Goal: Information Seeking & Learning: Learn about a topic

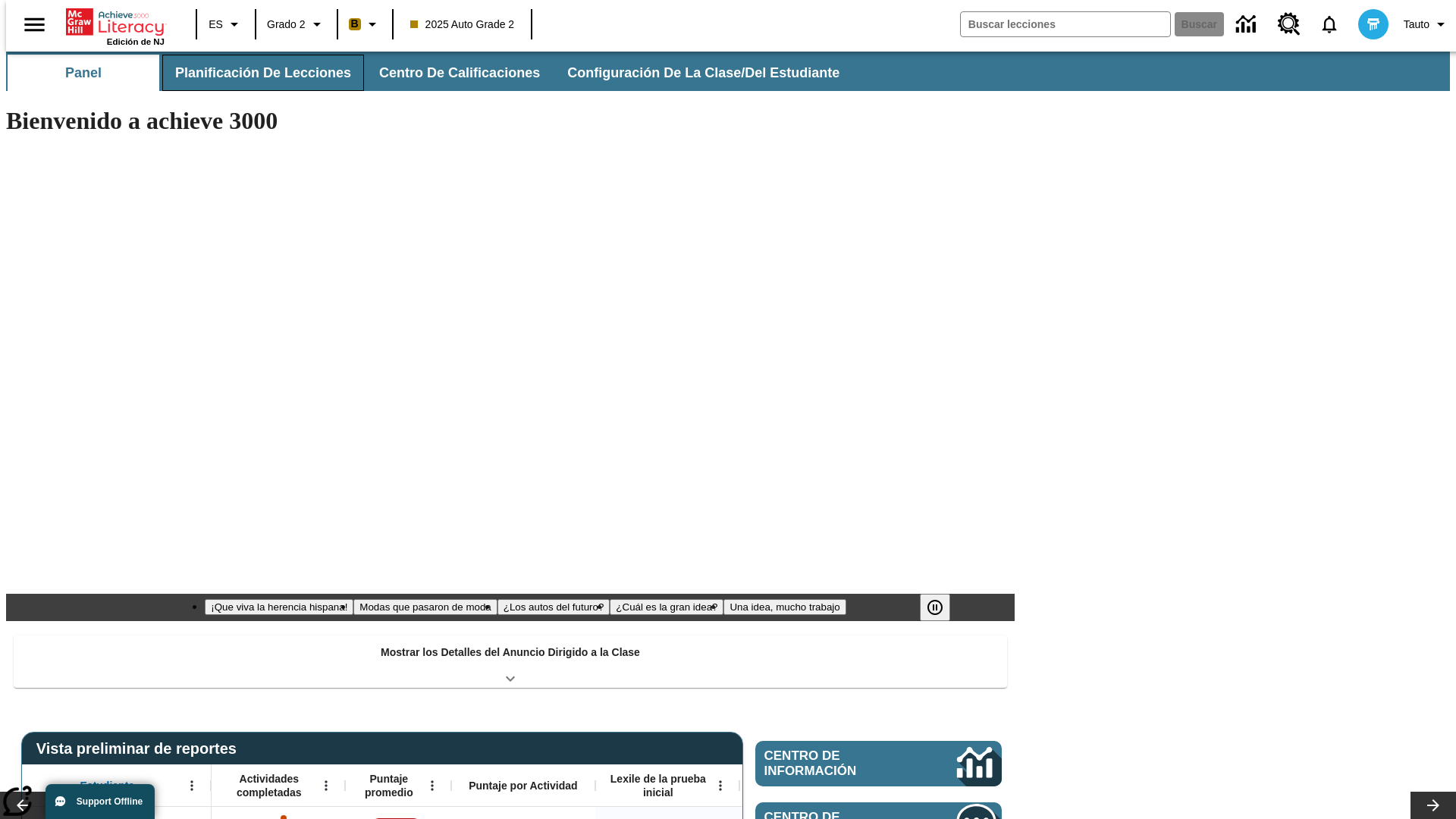
click at [254, 73] on button "Planificación de lecciones" at bounding box center [263, 73] width 202 height 36
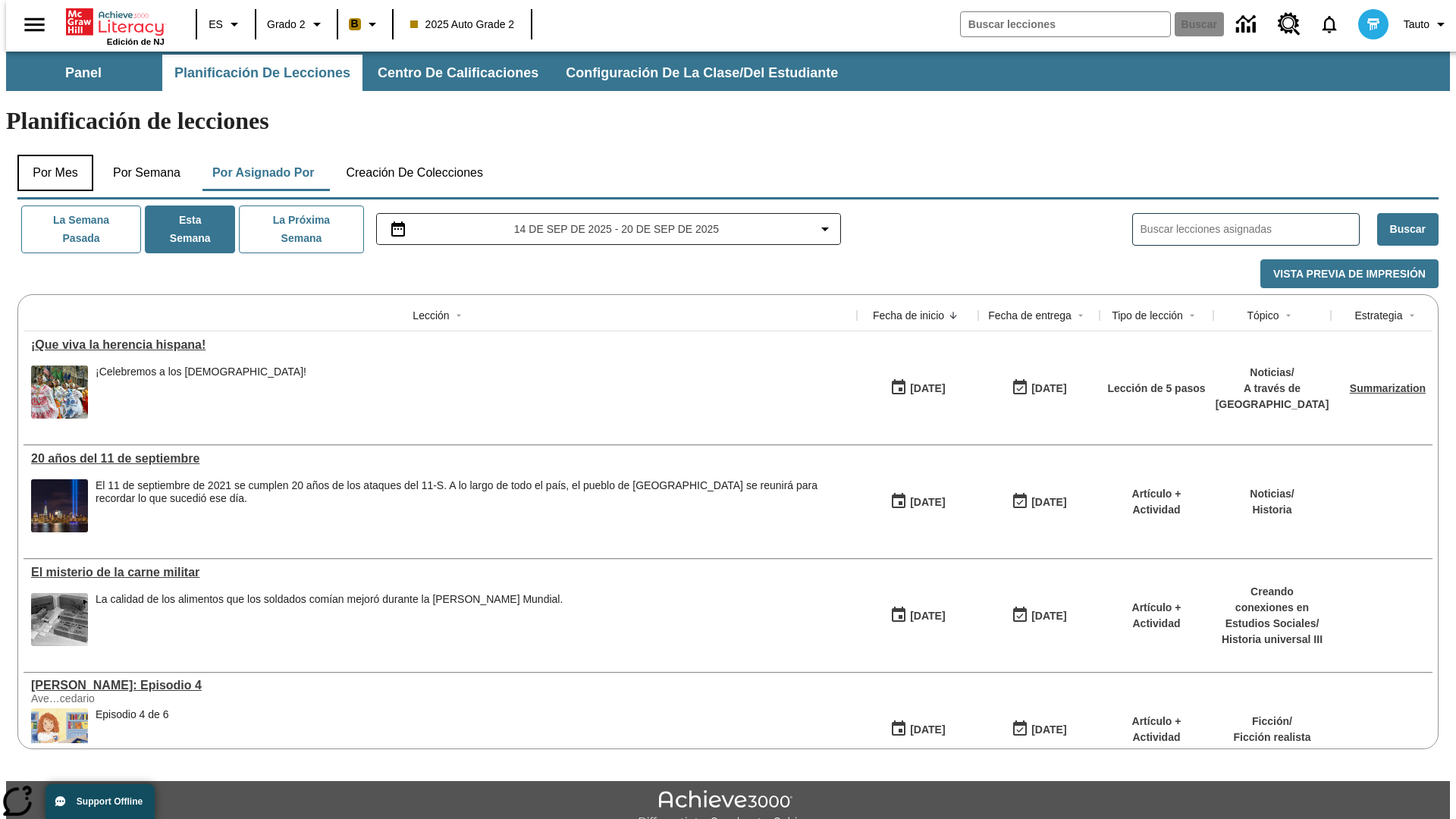
click at [49, 155] on button "Por mes" at bounding box center [55, 173] width 75 height 36
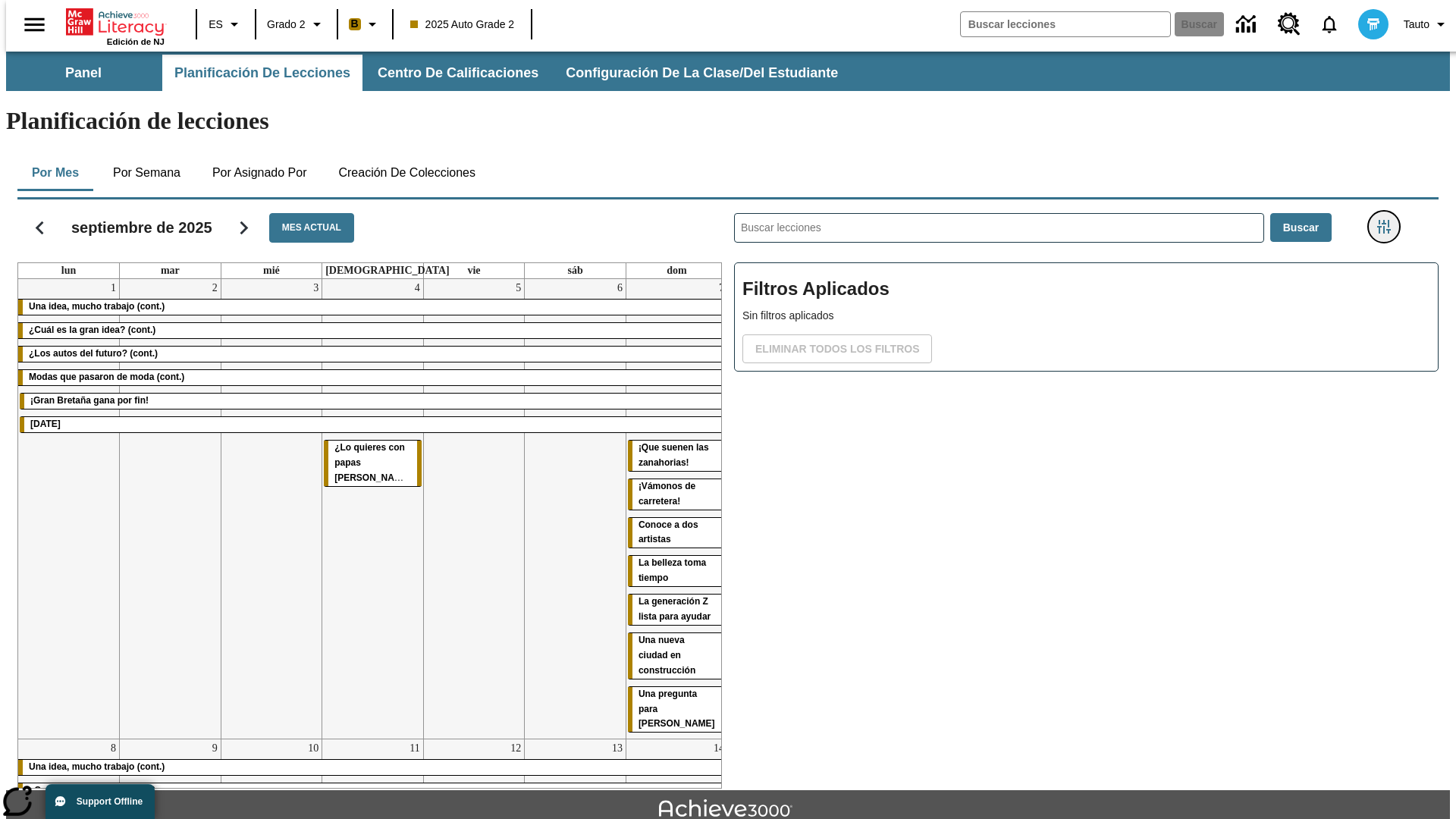
click at [1388, 220] on icon "Menú lateral de filtros" at bounding box center [1384, 226] width 14 height 14
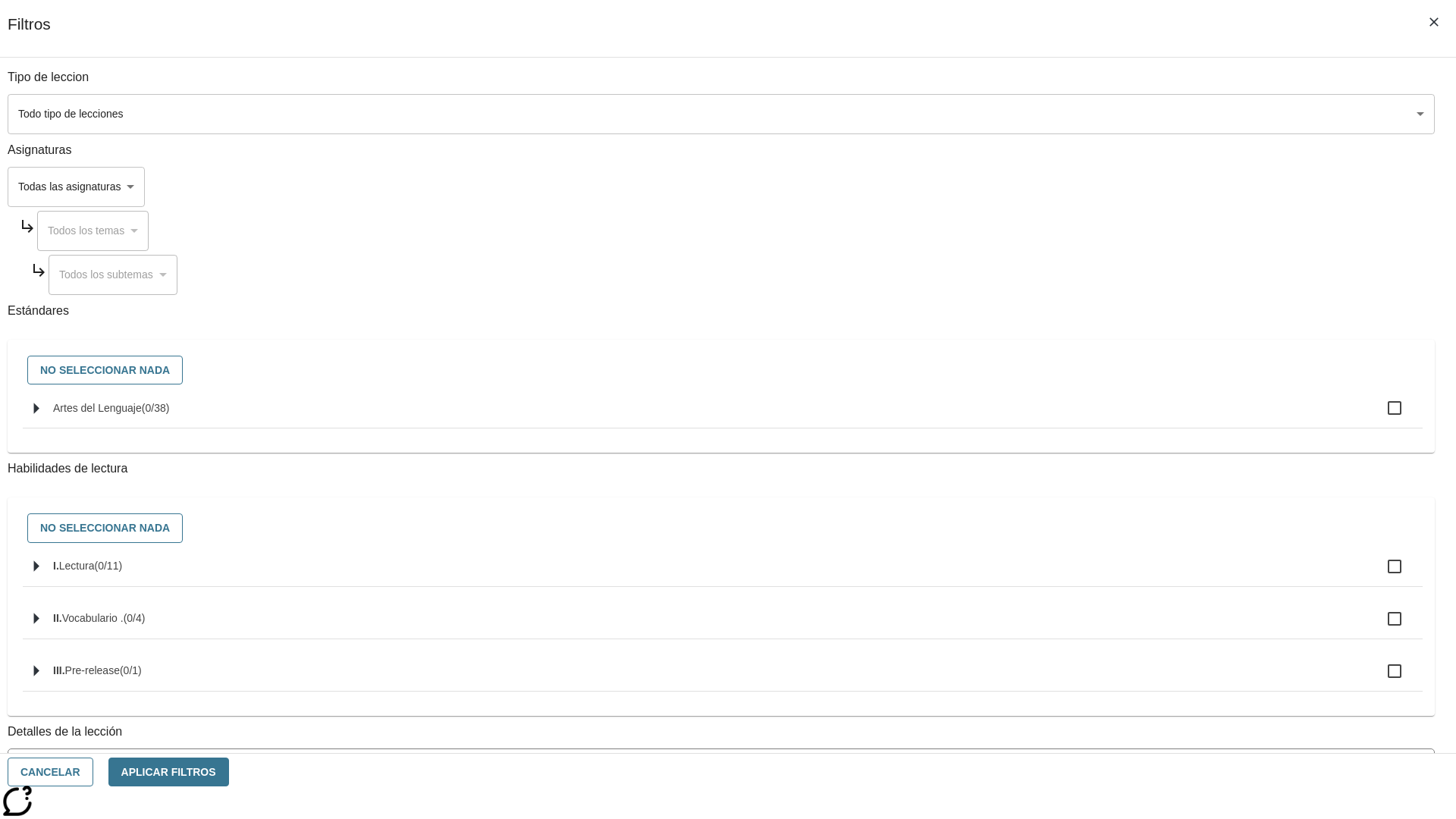
click at [1081, 818] on span "La lección cuenta con los 5 pasos de la Rutina de lectoescritura" at bounding box center [710, 830] width 1389 height 16
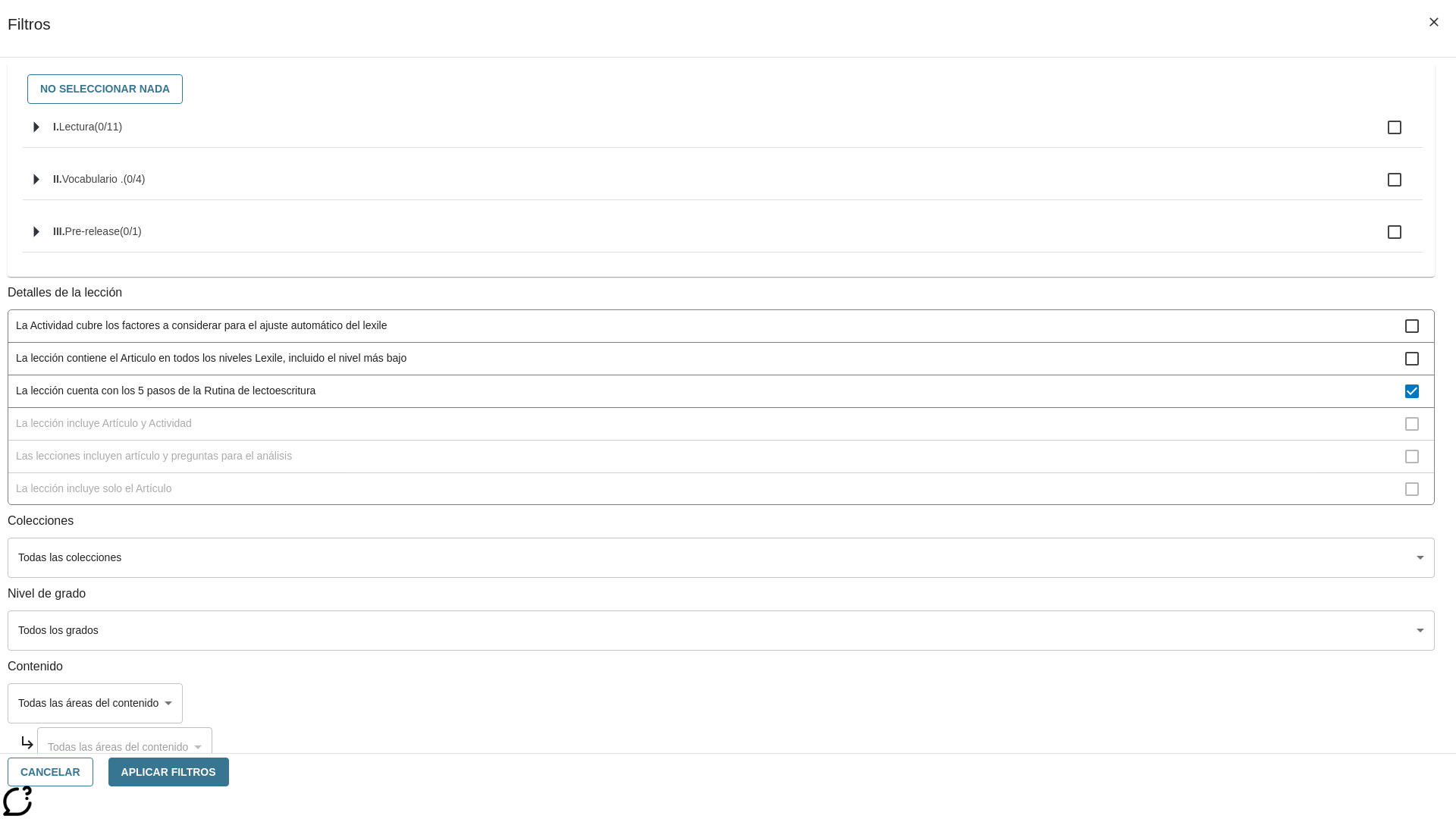
click at [1081, 398] on span "La lección cuenta con los 5 pasos de la Rutina de lectoescritura" at bounding box center [710, 390] width 1389 height 16
checkbox input "false"
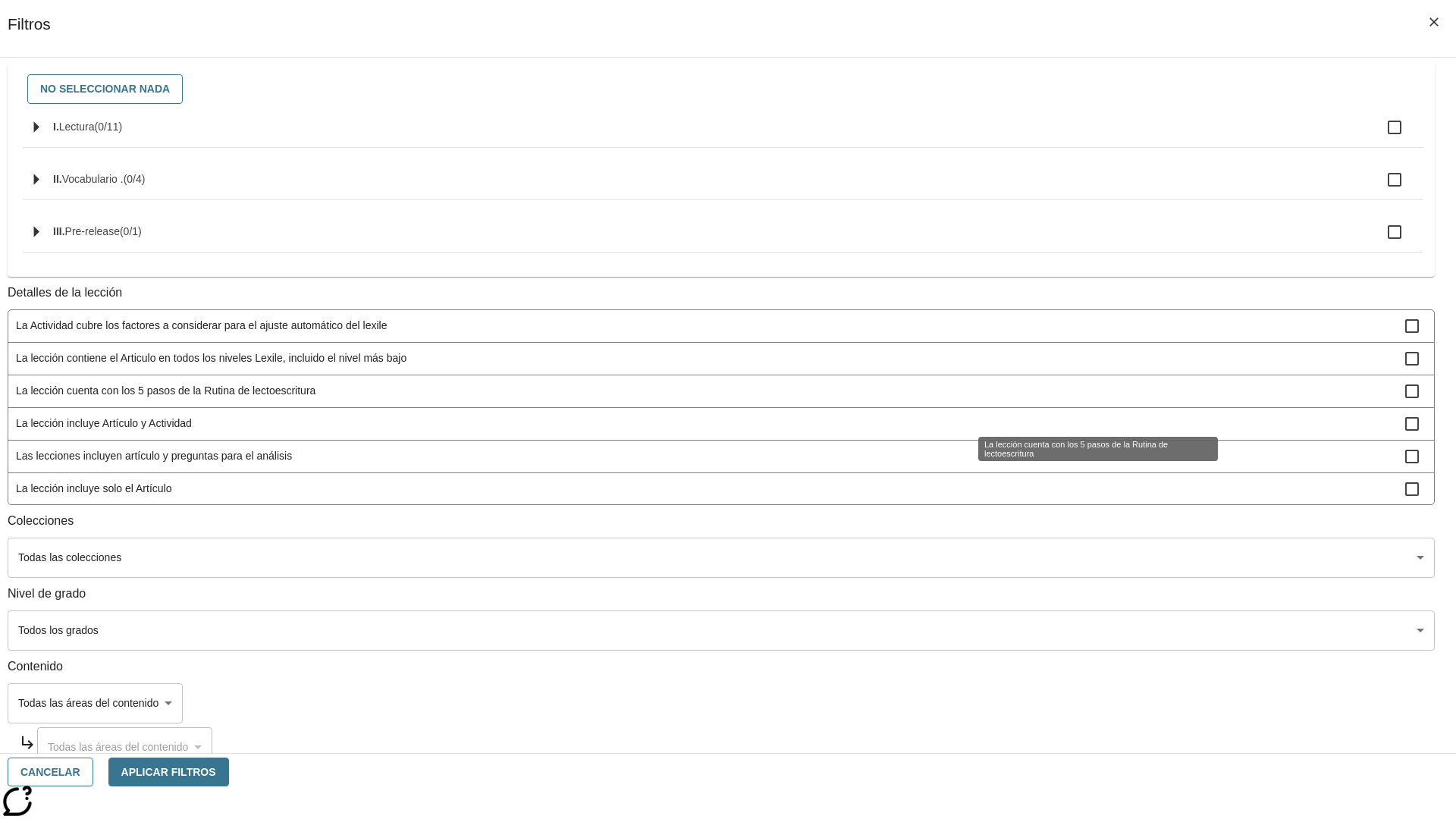
click at [1081, 431] on span "La lección incluye Artículo y Actividad" at bounding box center [710, 423] width 1389 height 16
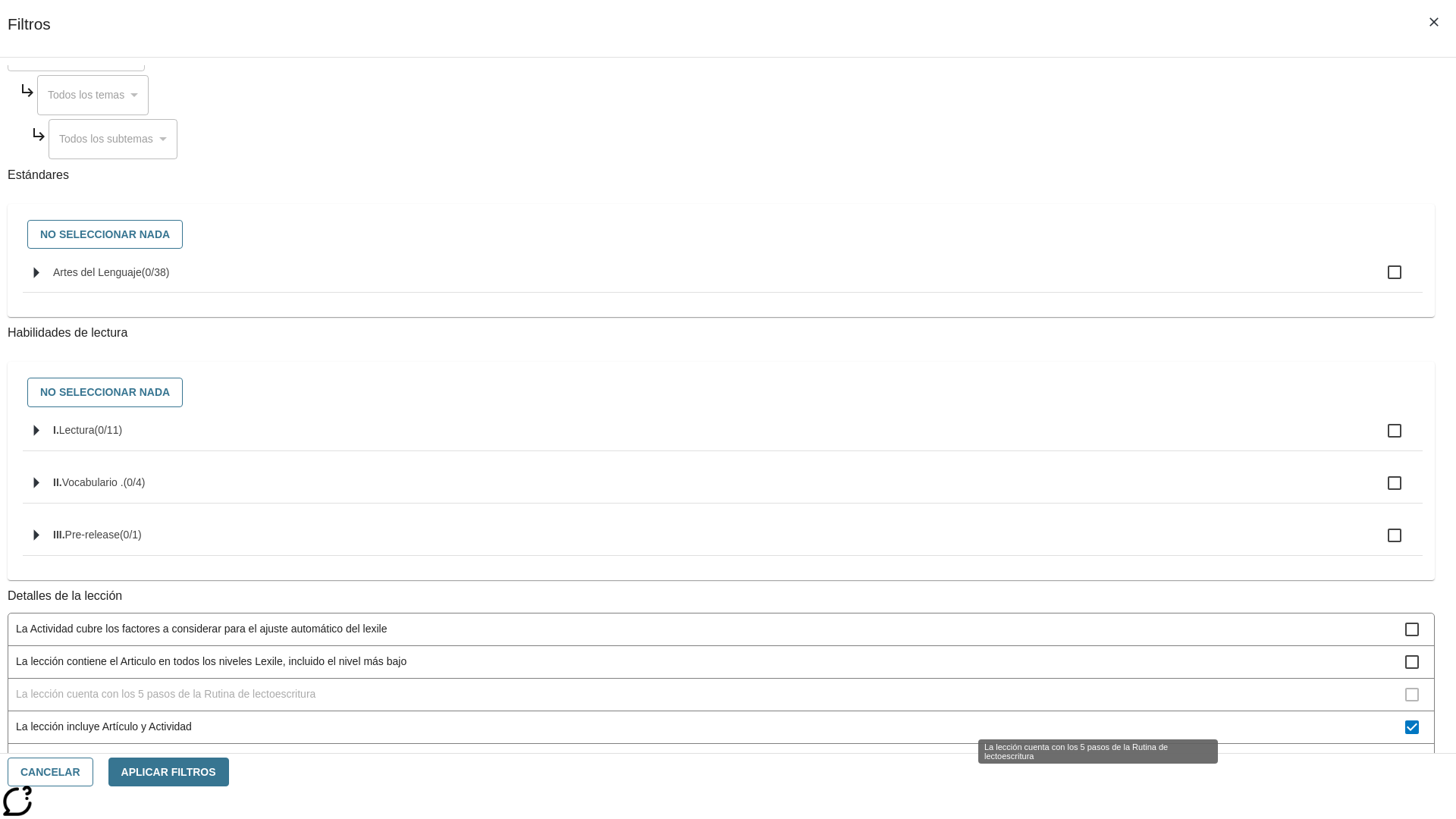
click at [1081, 719] on span "La lección incluye Artículo y Actividad" at bounding box center [710, 726] width 1389 height 16
checkbox input "false"
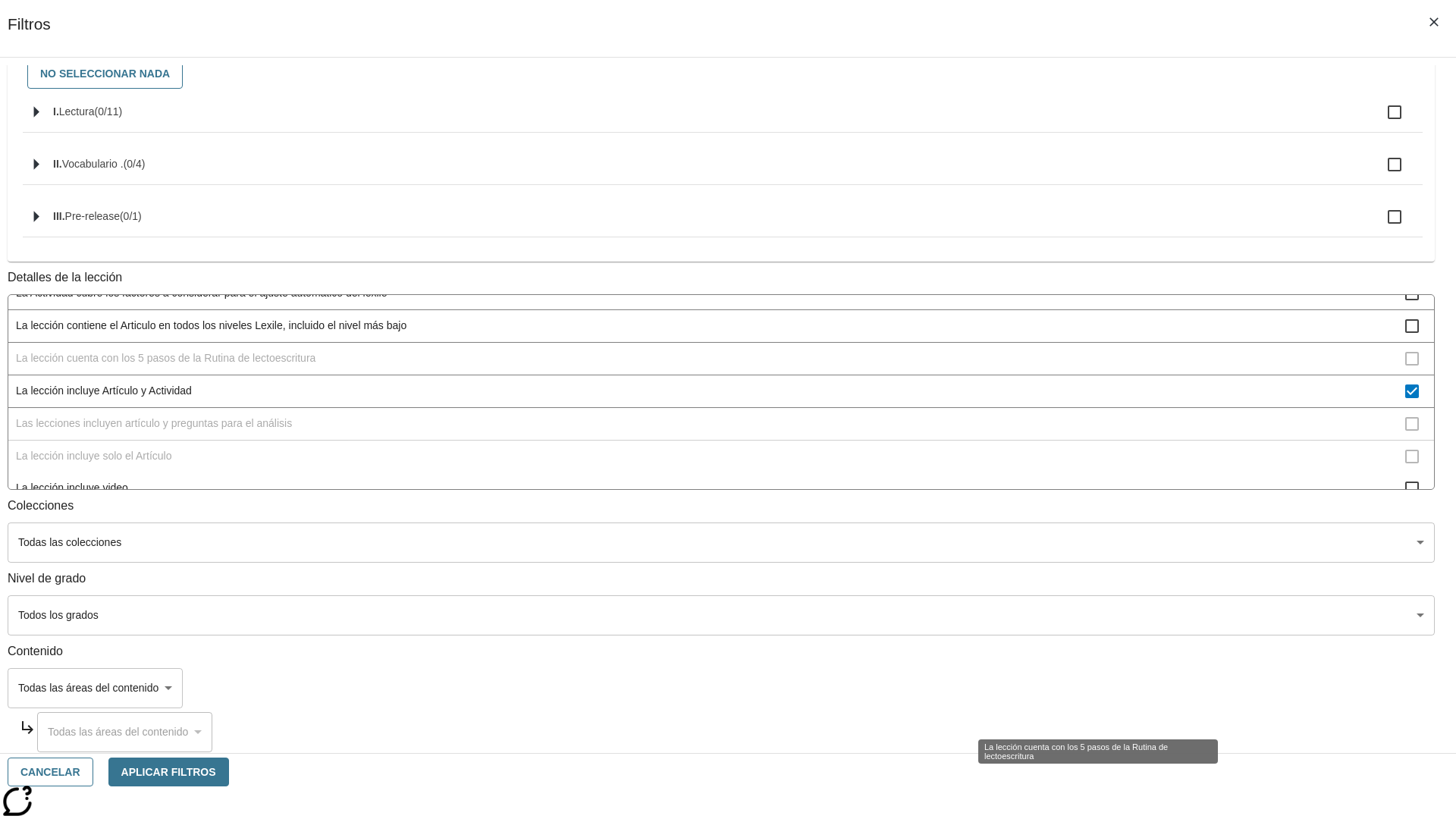
click at [1081, 431] on span "Las lecciones incluyen artículo y preguntas para el análisis" at bounding box center [710, 423] width 1389 height 16
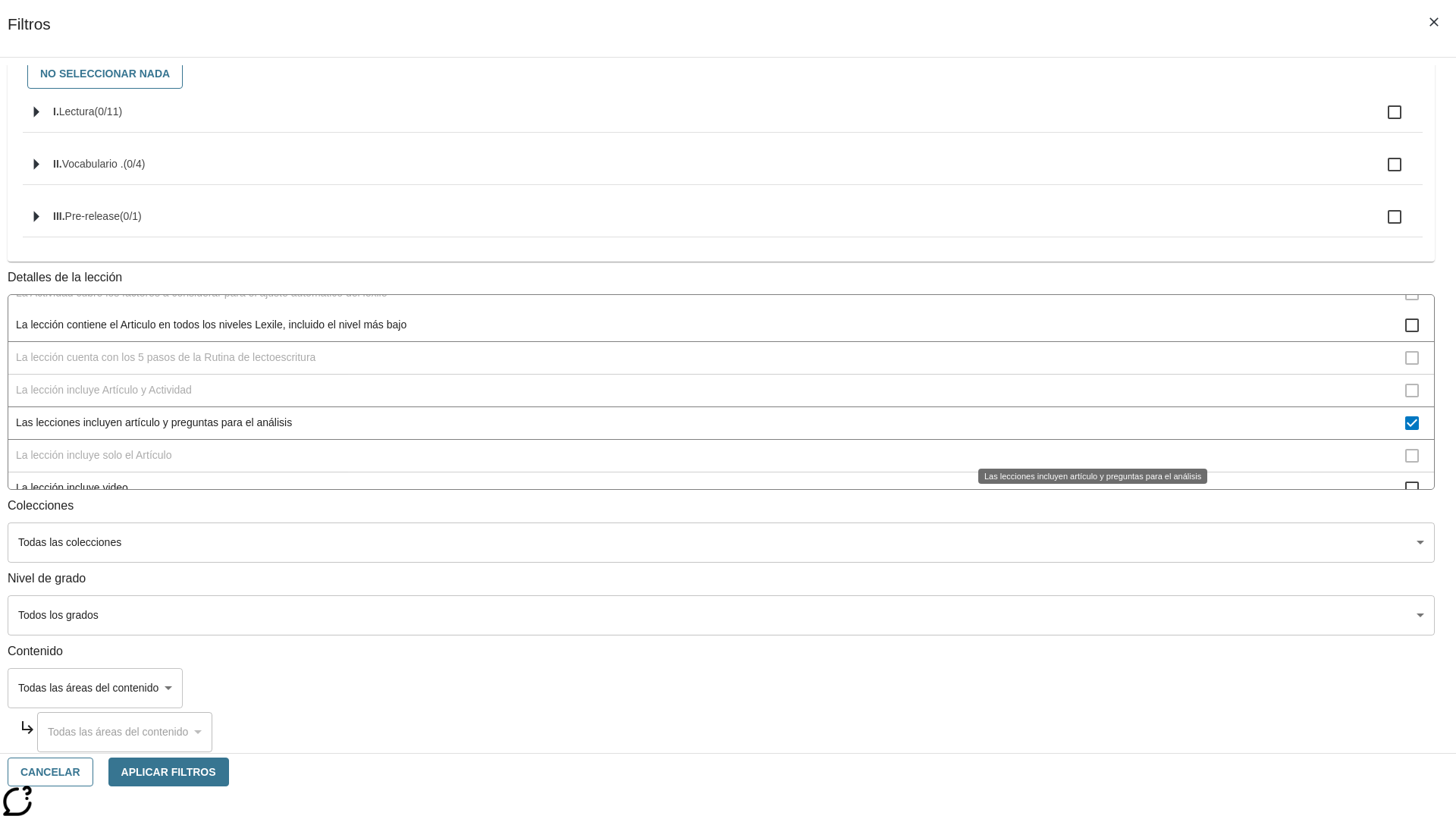
click at [1081, 430] on span "Las lecciones incluyen artículo y preguntas para el análisis" at bounding box center [710, 422] width 1389 height 16
checkbox input "false"
click at [1081, 464] on span "La lección incluye solo el Artículo" at bounding box center [710, 456] width 1389 height 16
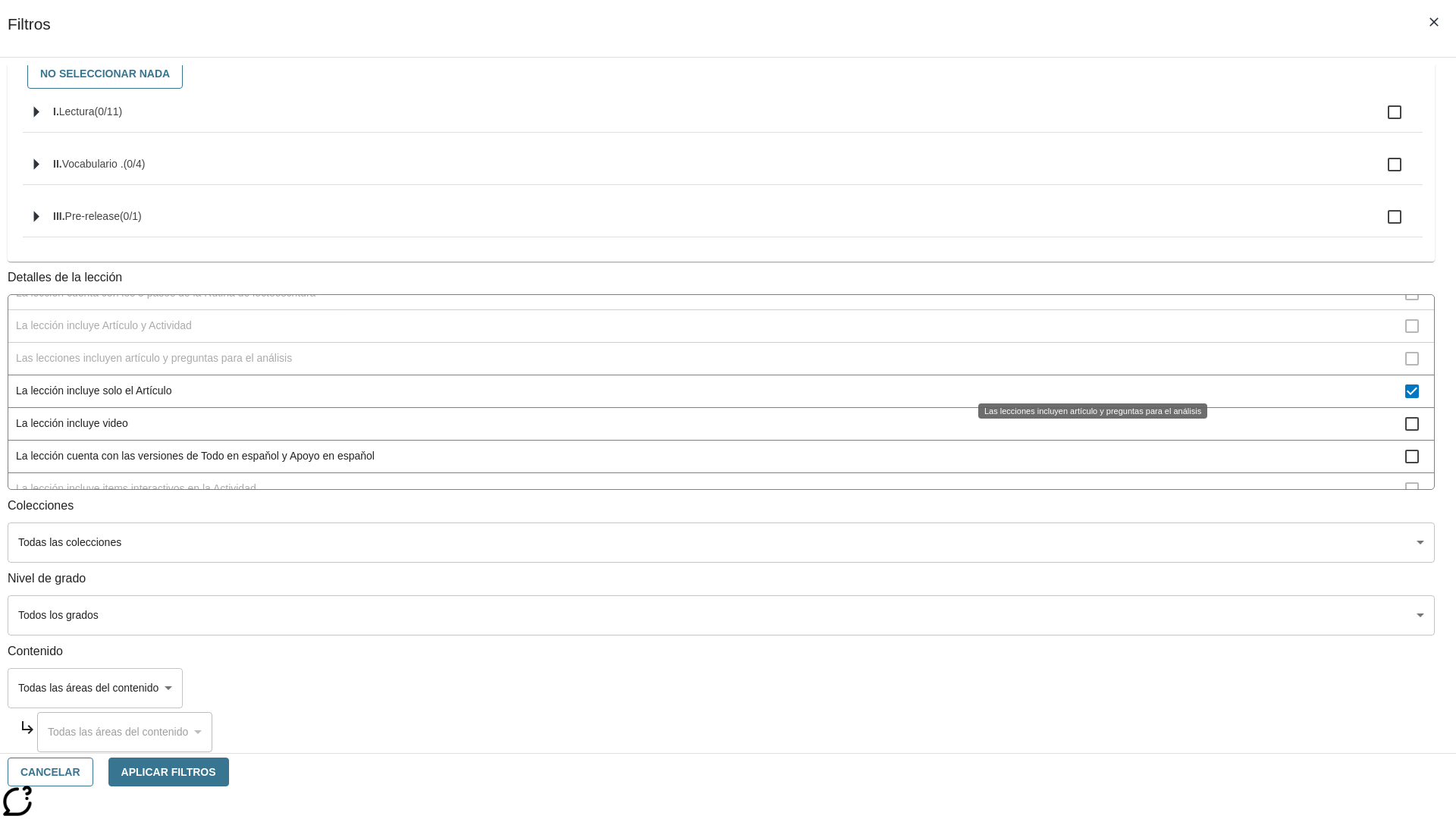
click at [1081, 383] on span "La lección incluye solo el Artículo" at bounding box center [710, 390] width 1389 height 16
checkbox input "false"
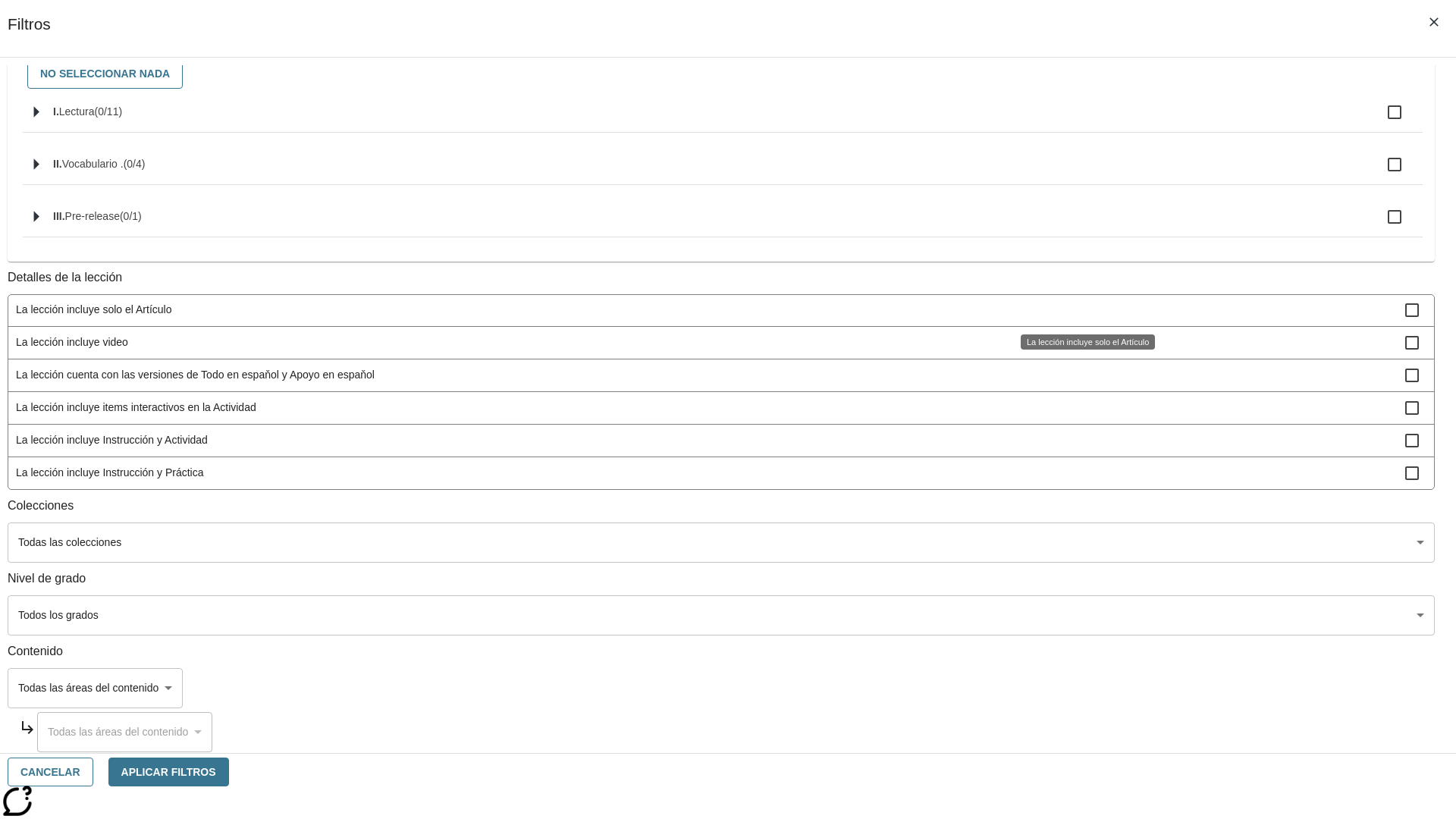
scroll to position [474, 1]
click at [1081, 404] on span "La lección incluye items interactivos en la Actividad" at bounding box center [710, 404] width 1389 height 16
checkbox input "false"
click at [1081, 445] on span "La lección incluye Instrucción y Actividad" at bounding box center [710, 436] width 1389 height 16
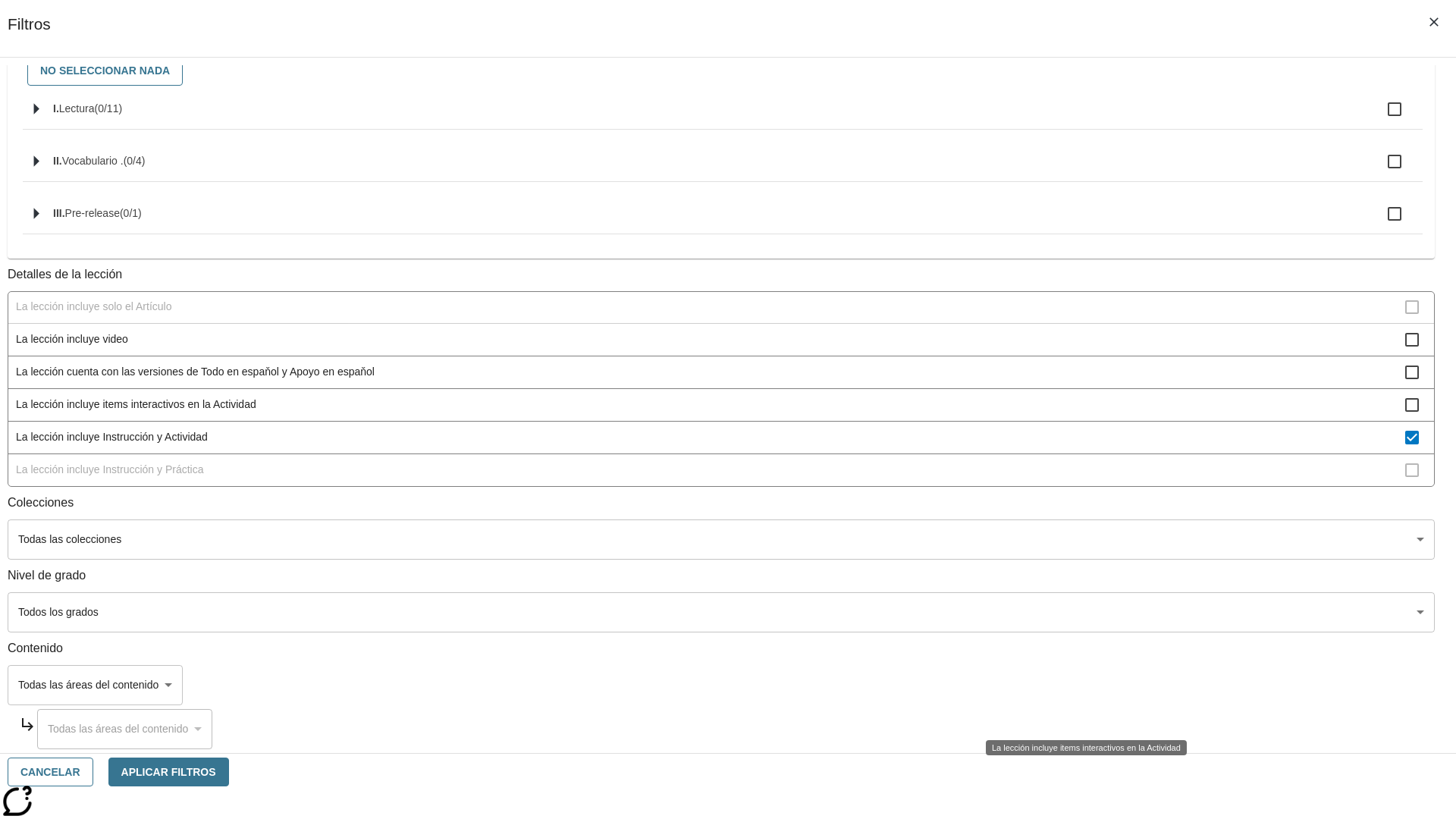
scroll to position [207, 0]
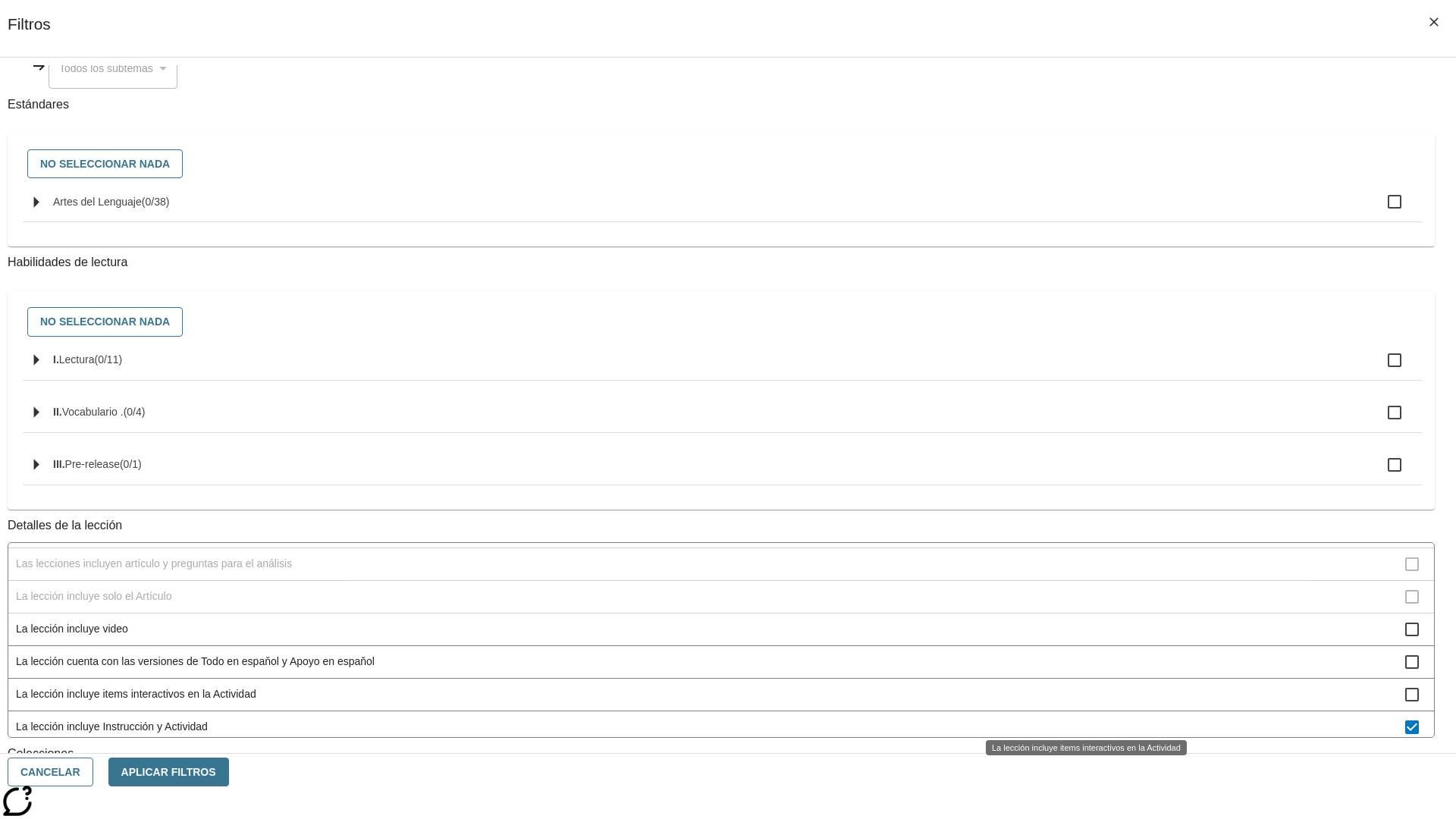
click at [1081, 719] on span "La lección incluye Instrucción y Actividad" at bounding box center [710, 726] width 1389 height 16
checkbox input "false"
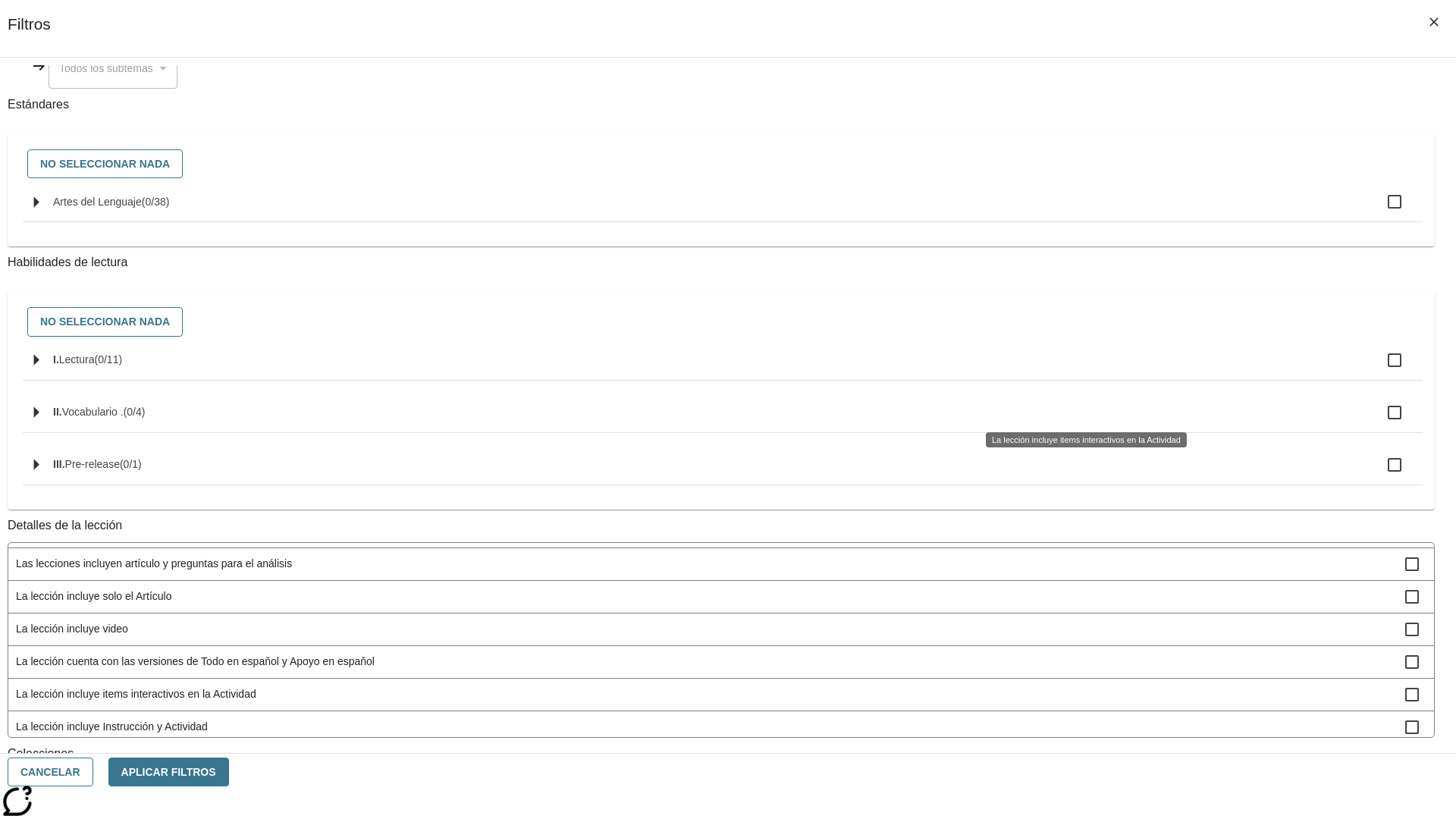
scroll to position [474, 0]
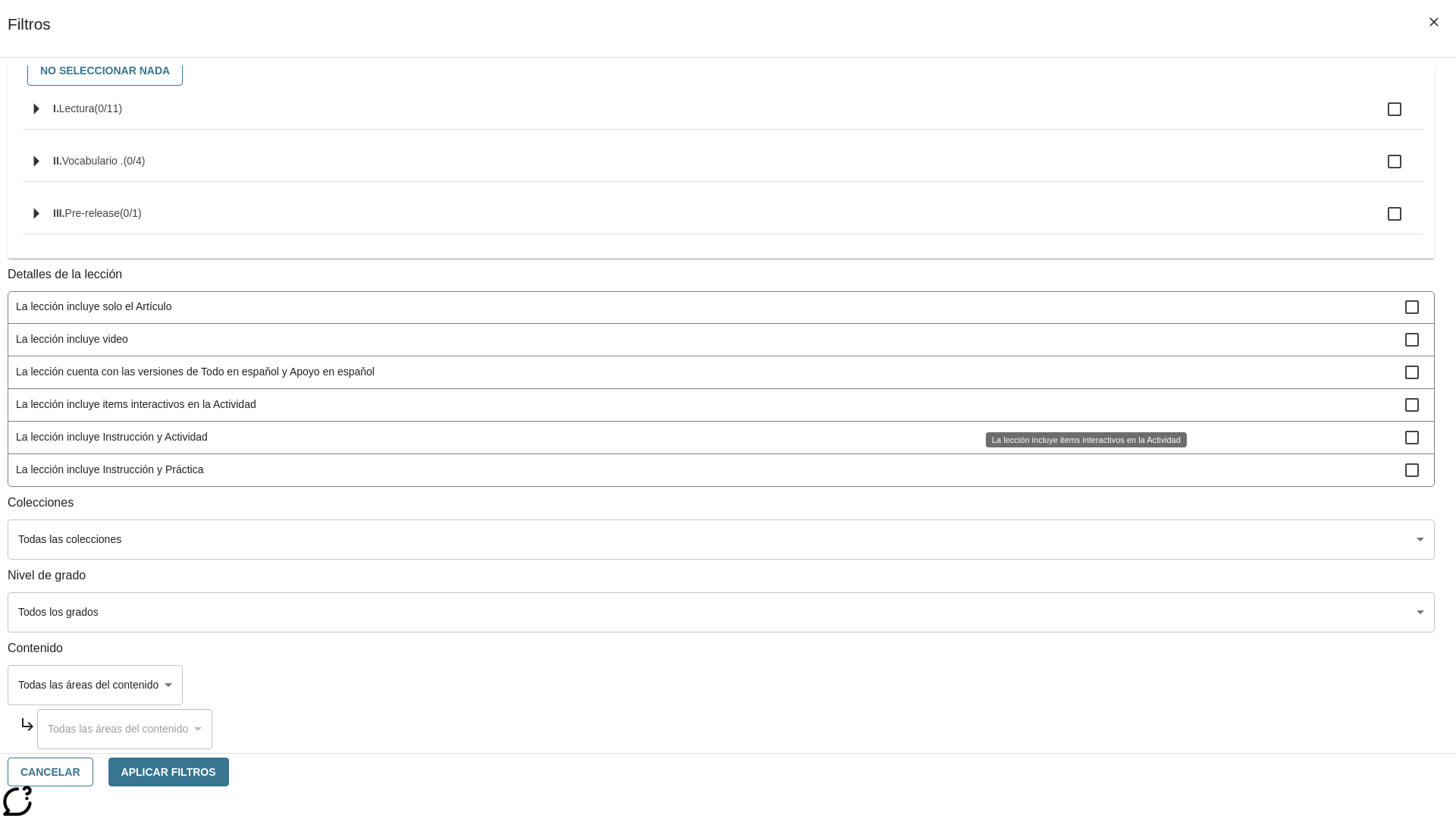
click at [1081, 470] on span "La lección incluye Instrucción y Práctica" at bounding box center [710, 469] width 1389 height 16
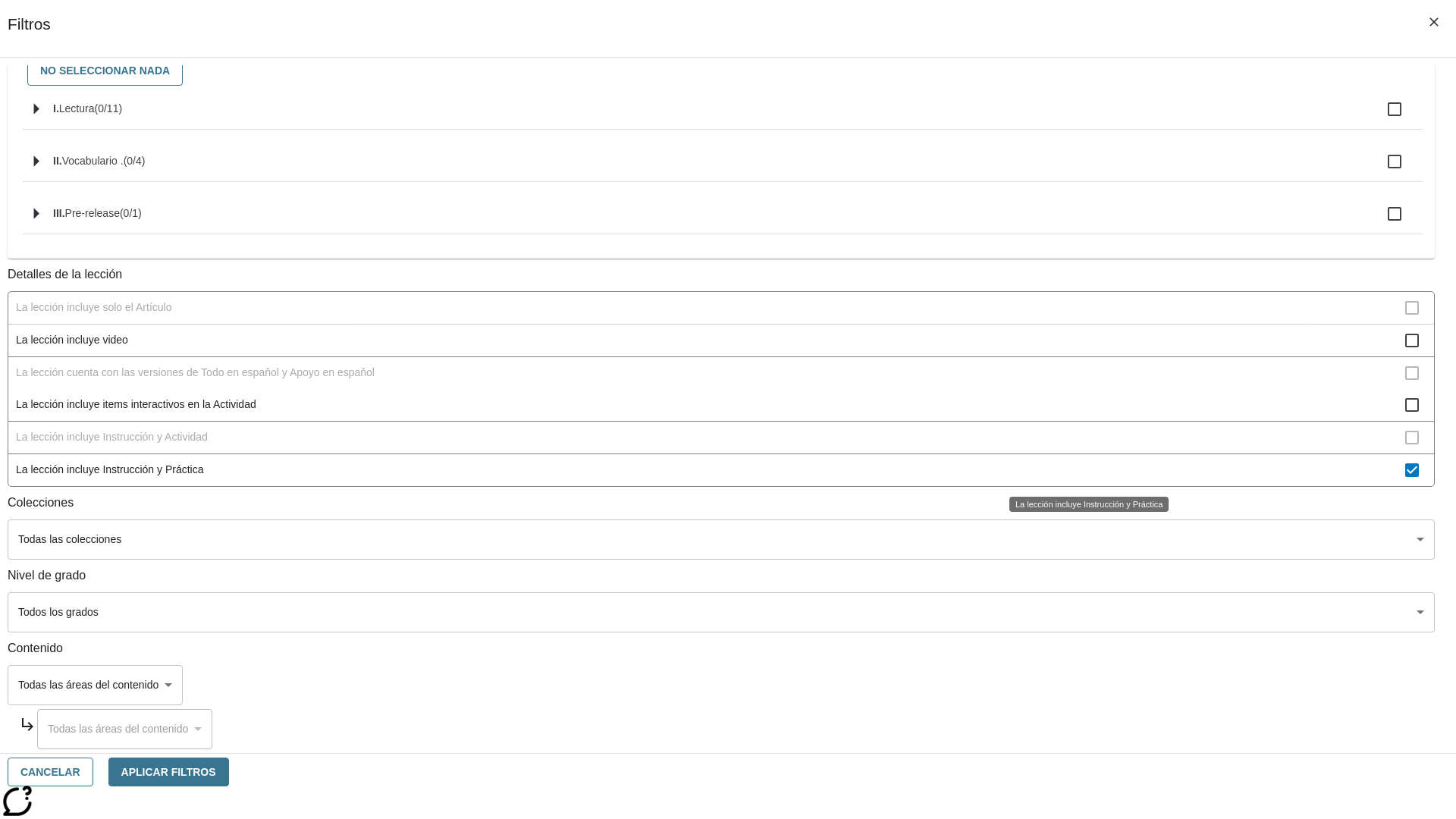
click at [1081, 470] on span "La lección incluye Instrucción y Práctica" at bounding box center [710, 469] width 1389 height 16
checkbox input "false"
click at [1081, 152] on span "La Actividad cubre los factores a considerar para el ajuste automático del lexi…" at bounding box center [710, 143] width 1389 height 16
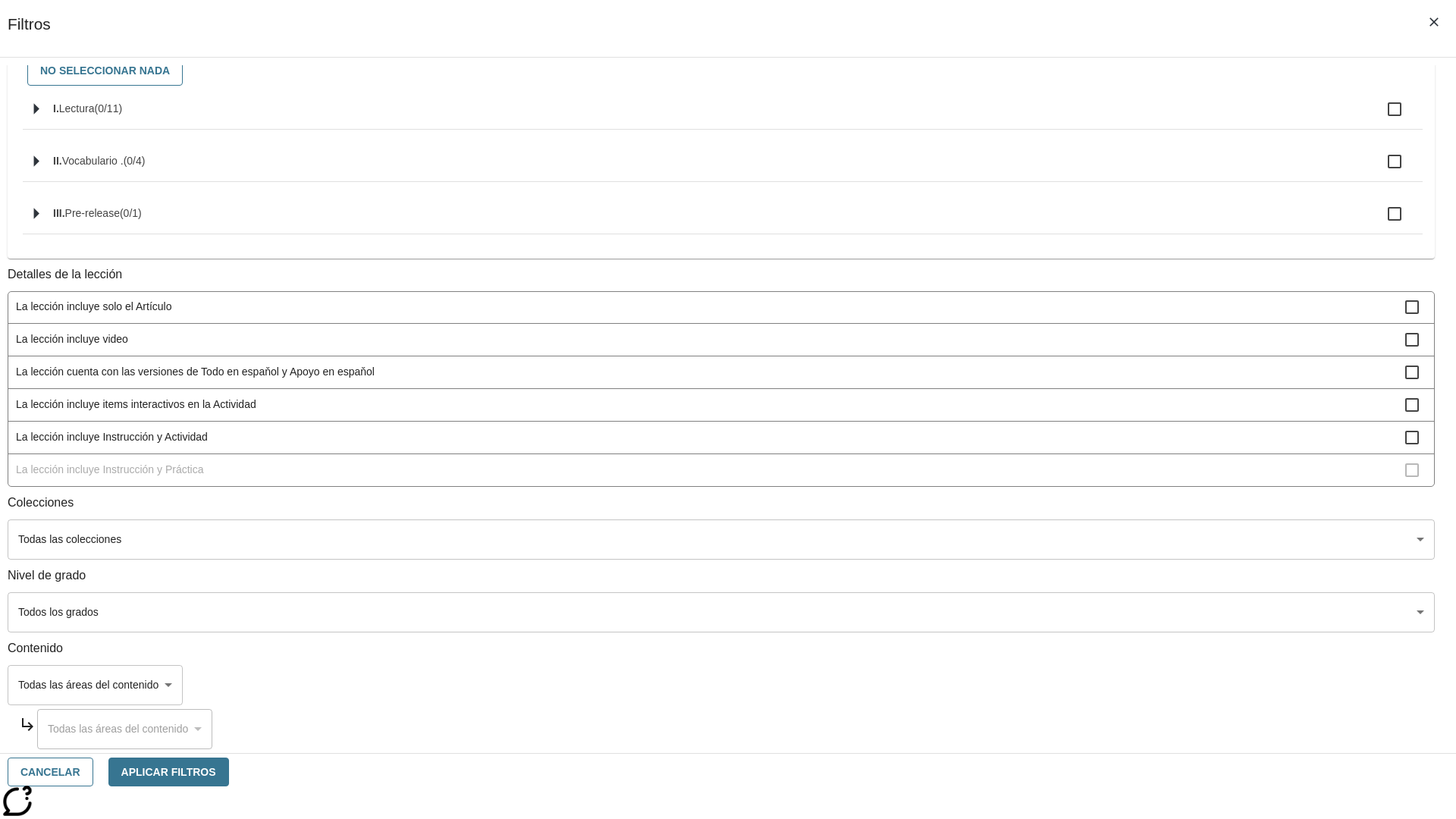
scroll to position [0, 0]
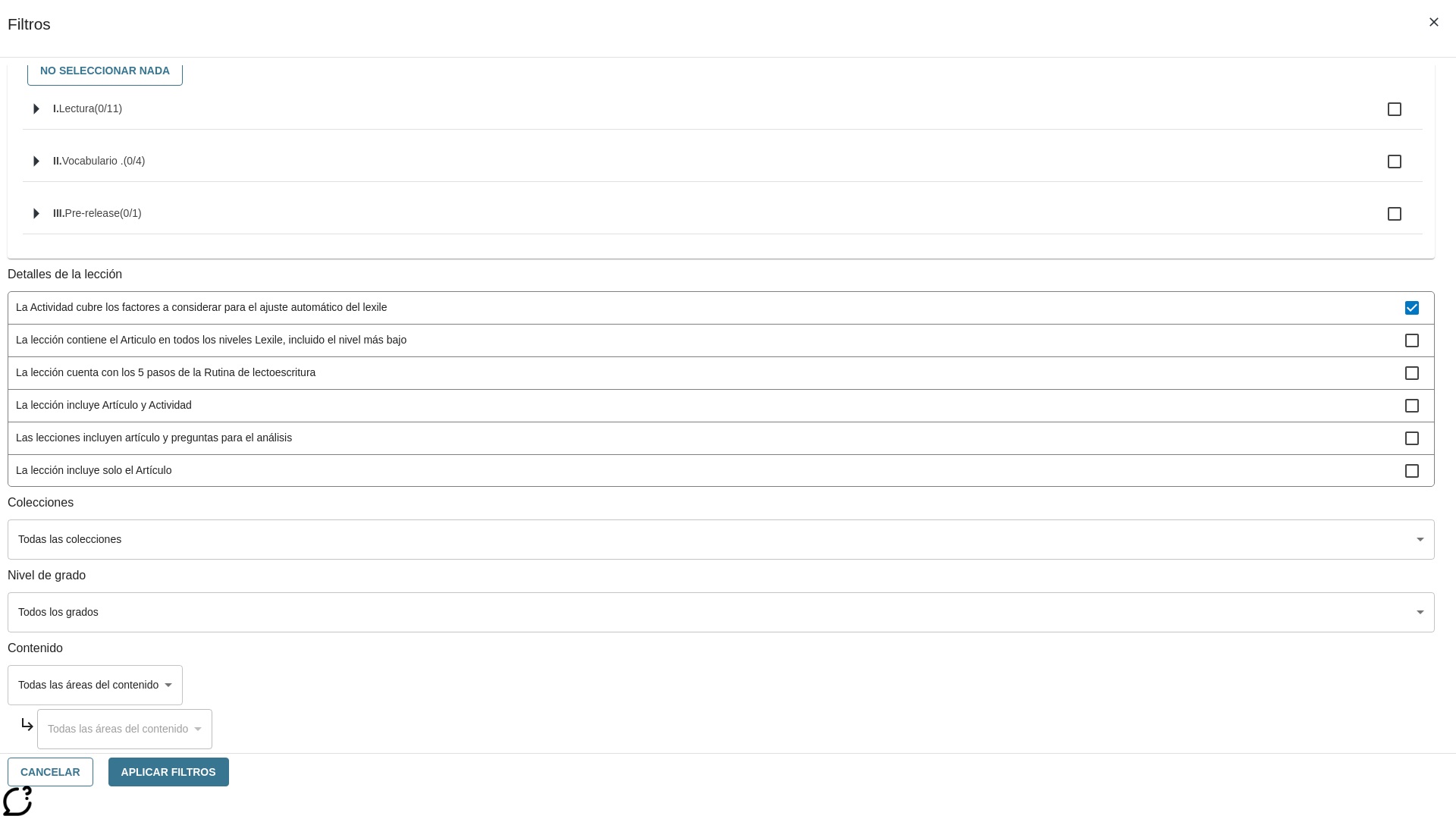
click at [1081, 308] on span "La Actividad cubre los factores a considerar para el ajuste automático del lexi…" at bounding box center [710, 307] width 1389 height 16
checkbox input "false"
click at [1081, 348] on span "La lección contiene el Articulo en todos los niveles Lexile, incluido el nivel …" at bounding box center [710, 339] width 1389 height 16
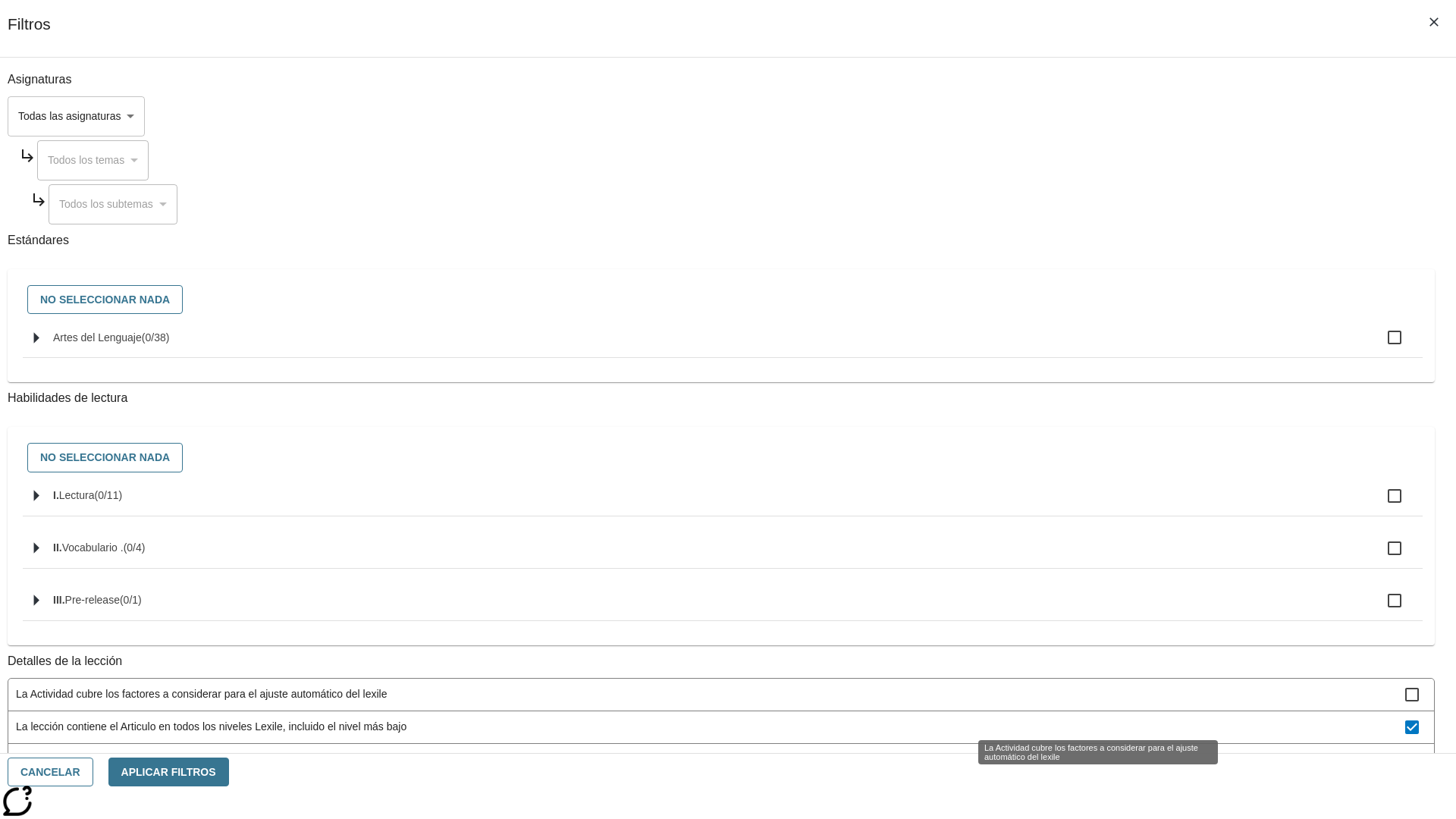
scroll to position [407, 0]
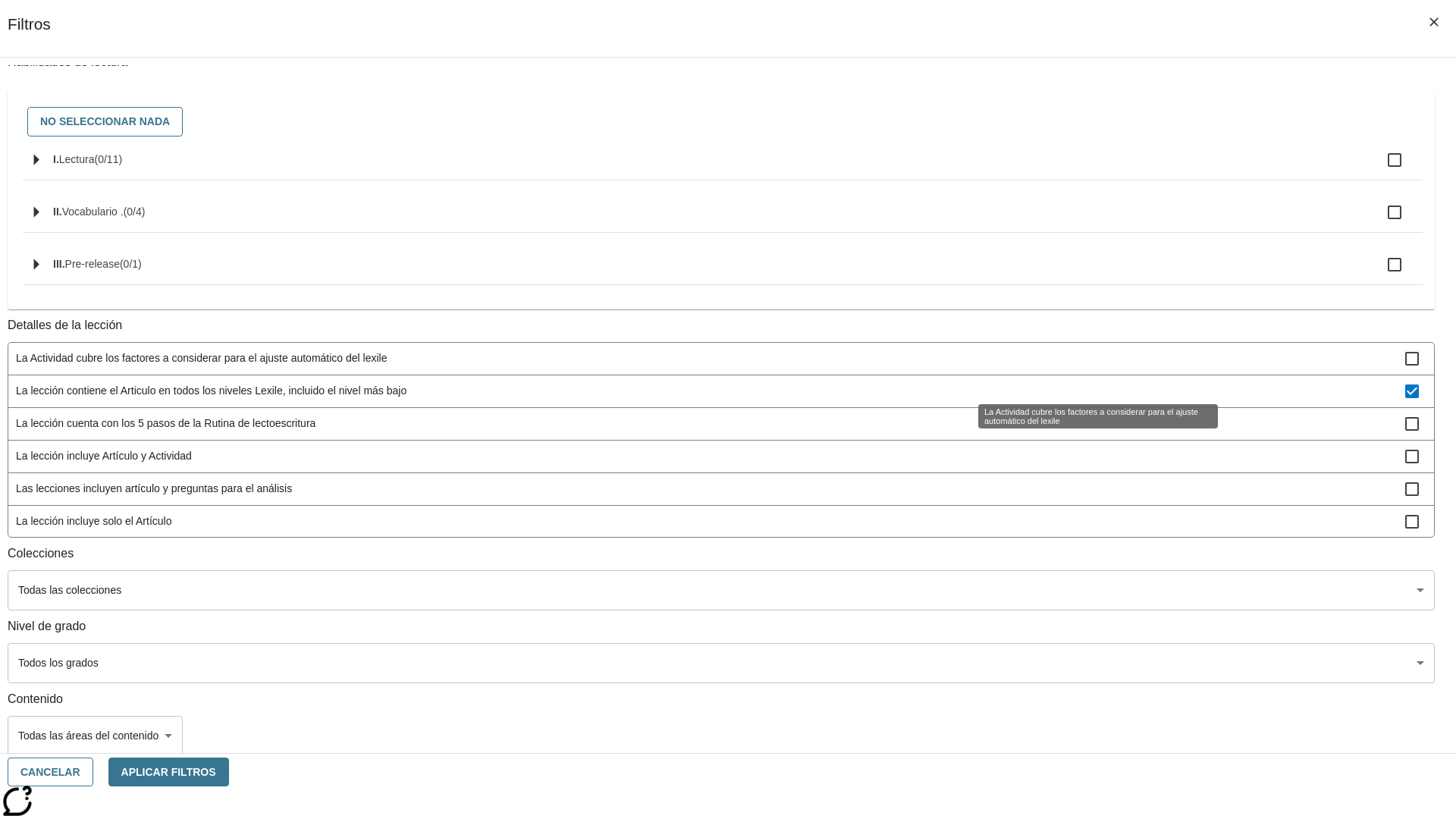
click at [1081, 383] on span "La lección contiene el Articulo en todos los niveles Lexile, incluido el nivel …" at bounding box center [710, 390] width 1389 height 16
checkbox input "false"
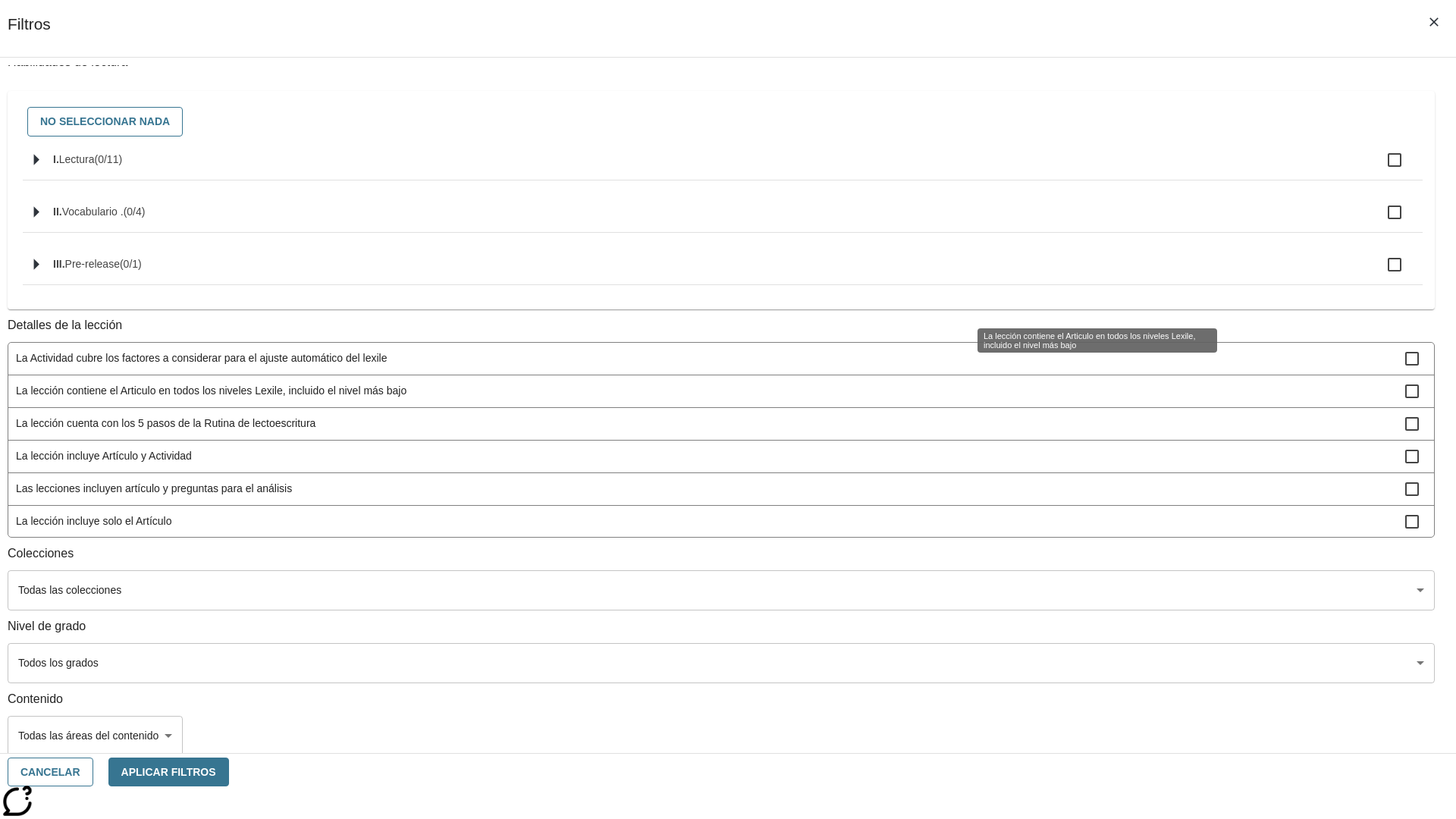
scroll to position [474, 1]
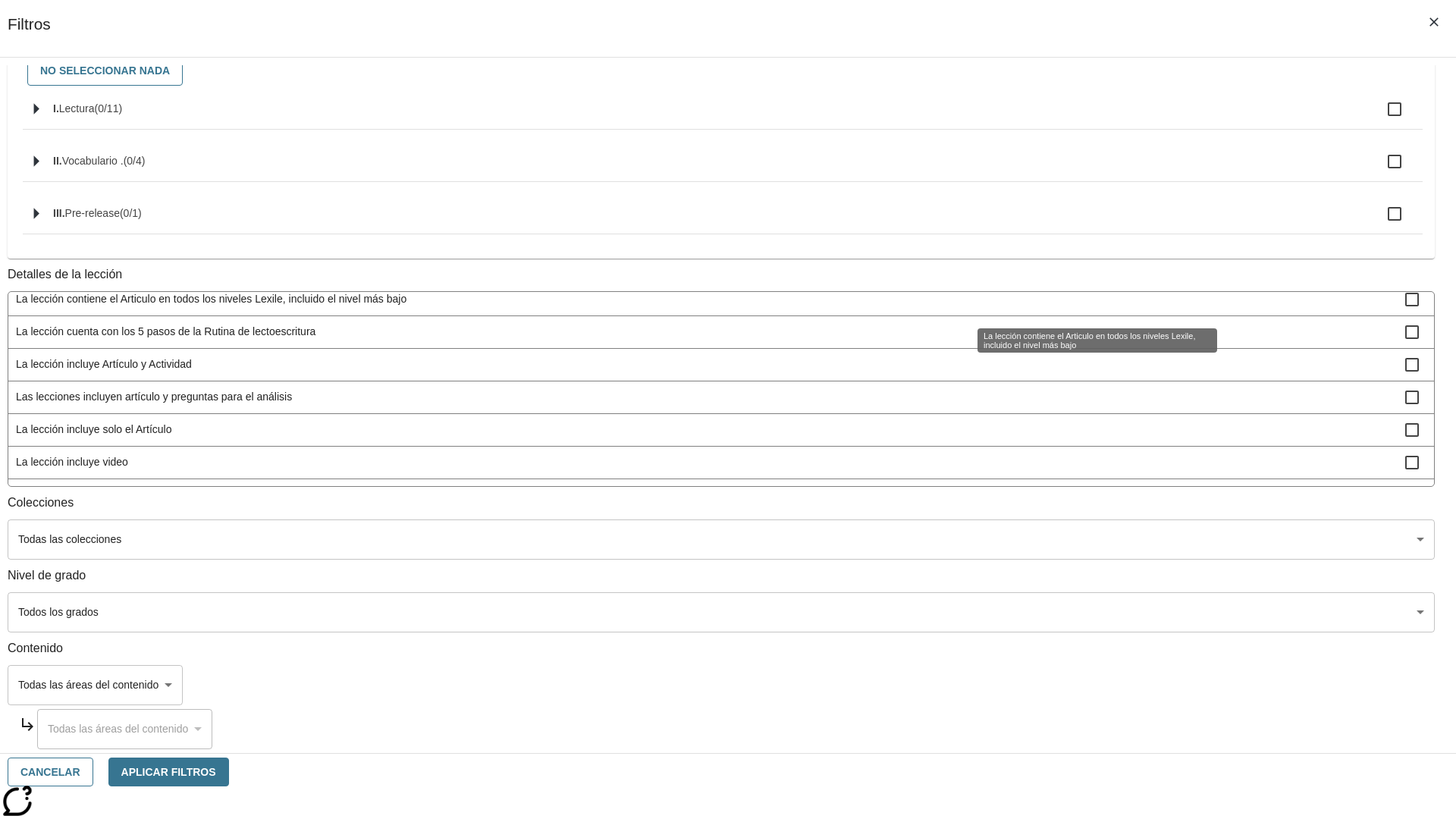
click at [1081, 487] on span "La lección cuenta con las versiones de Todo en espaňol y Apoyo en espaňol" at bounding box center [710, 494] width 1389 height 16
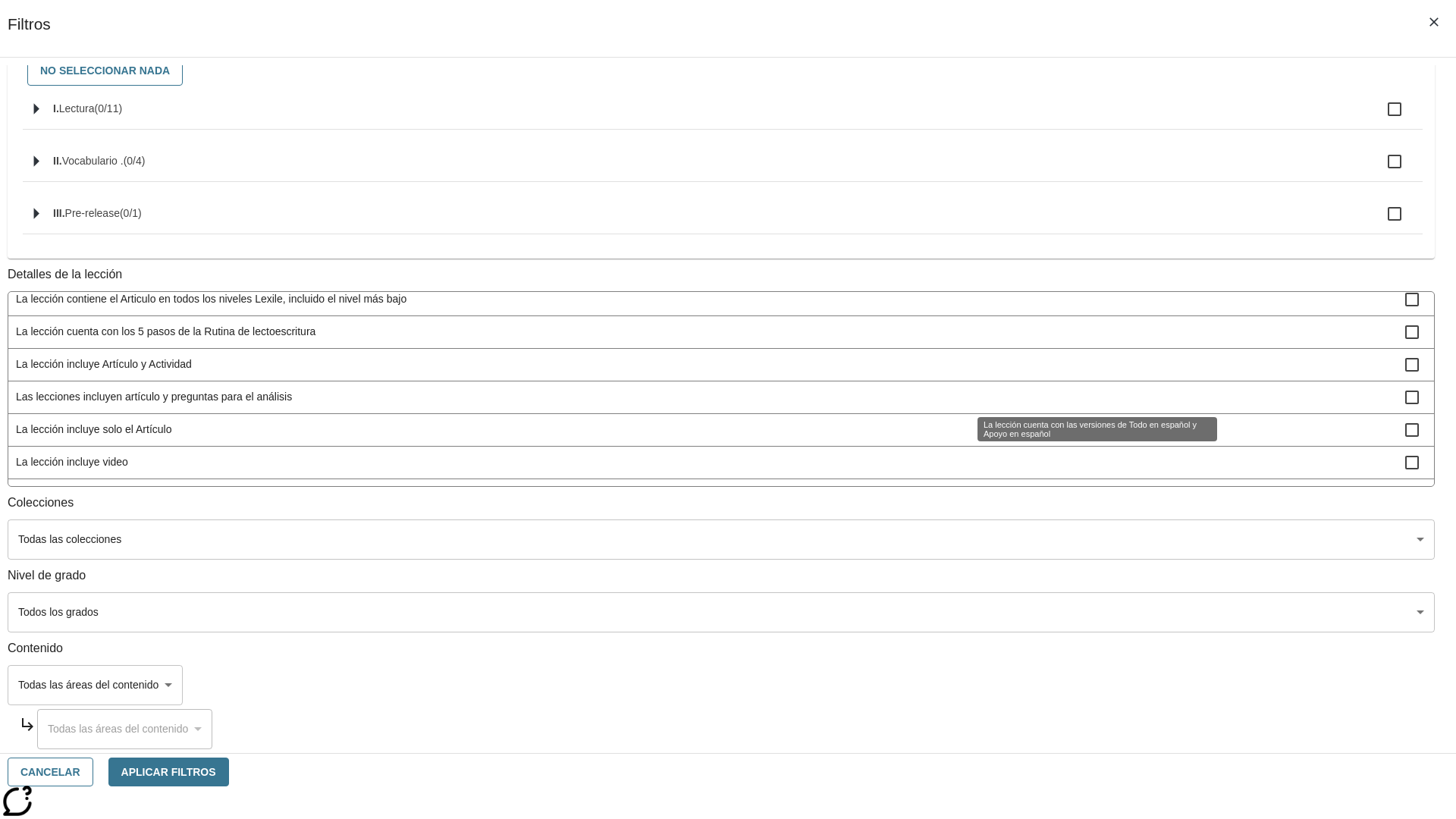
scroll to position [148, 0]
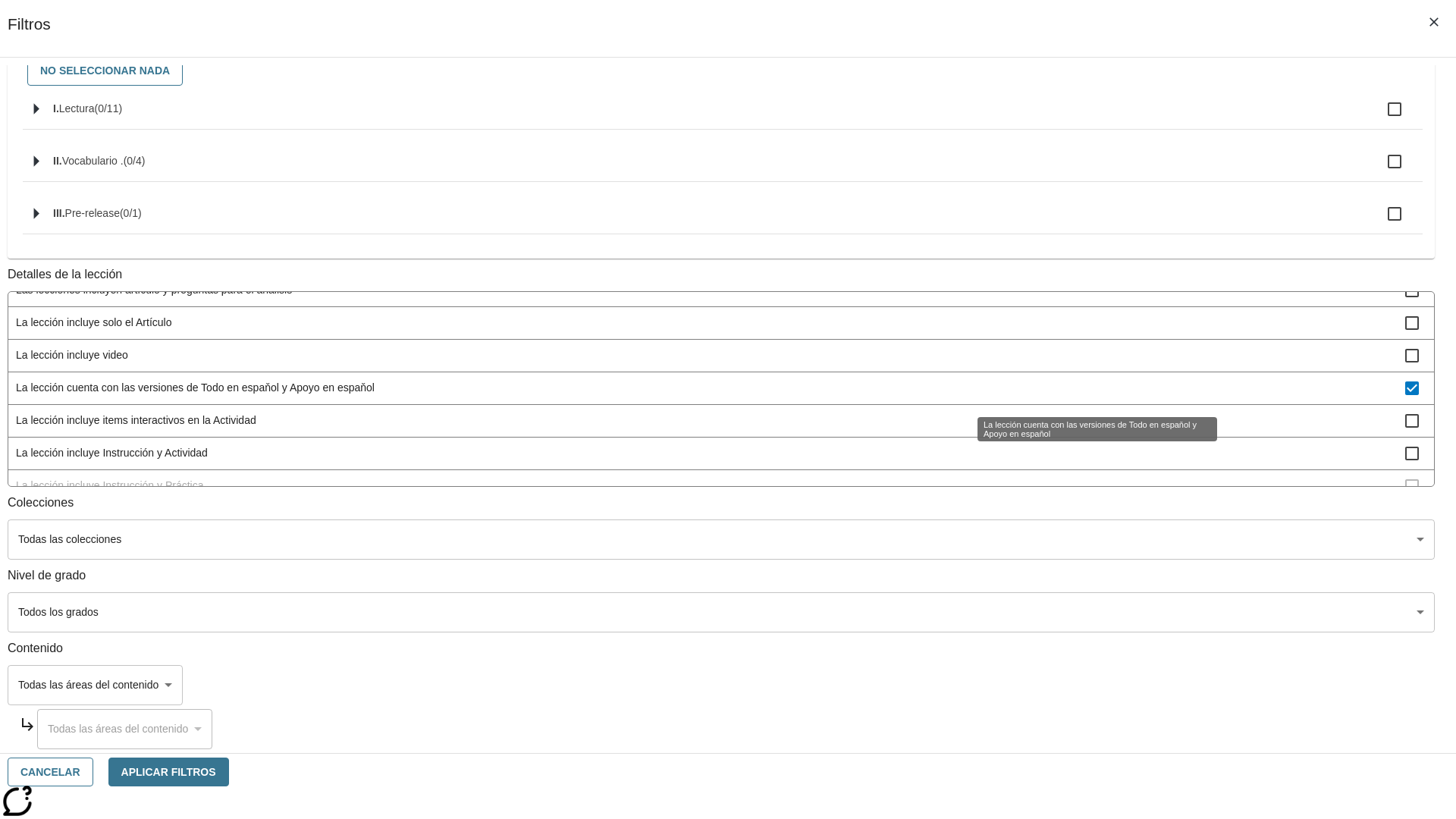
click at [1081, 389] on span "La lección cuenta con las versiones de Todo en espaňol y Apoyo en espaňol" at bounding box center [710, 387] width 1389 height 16
checkbox input "false"
